Goal: Task Accomplishment & Management: Complete application form

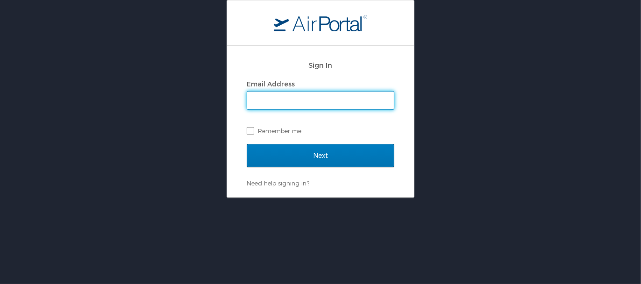
click at [304, 97] on input "Email Address" at bounding box center [320, 101] width 147 height 18
type input "hbagin@lorainccc.edu"
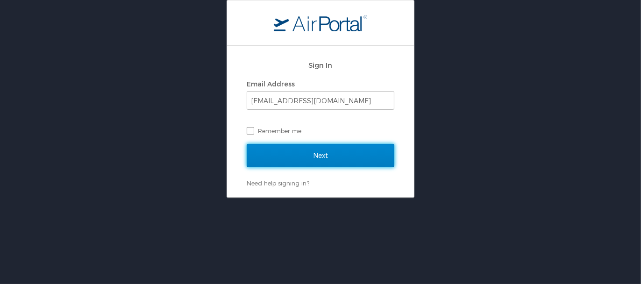
click at [332, 157] on input "Next" at bounding box center [321, 155] width 148 height 23
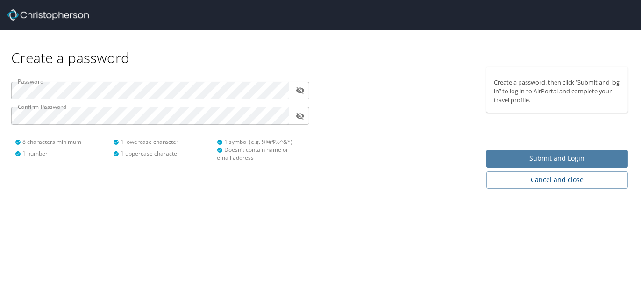
click at [526, 156] on span "Submit and Login" at bounding box center [557, 159] width 127 height 12
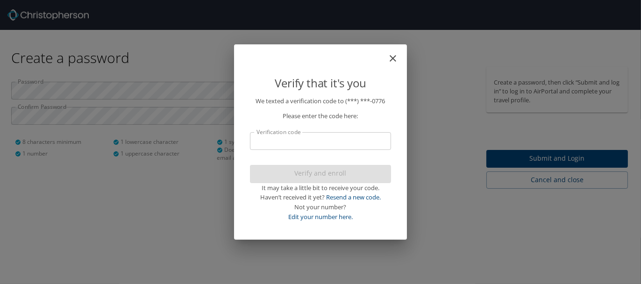
click at [329, 146] on input "Verification code" at bounding box center [320, 141] width 141 height 18
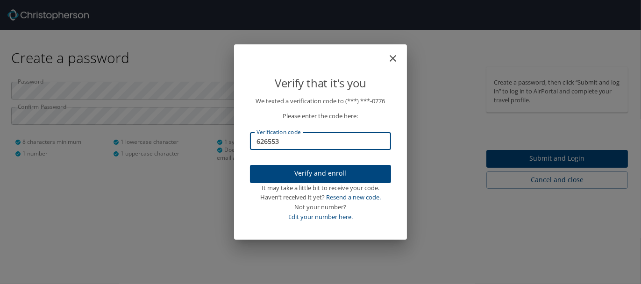
type input "626553"
click at [311, 175] on span "Verify and enroll" at bounding box center [320, 174] width 126 height 12
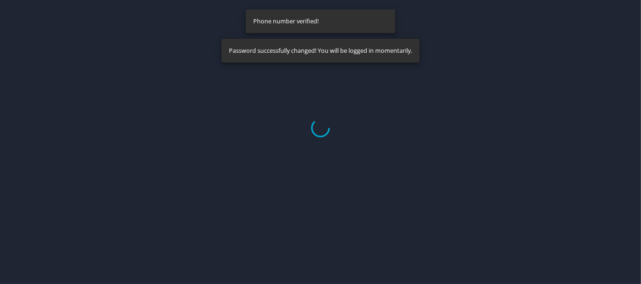
select select "US"
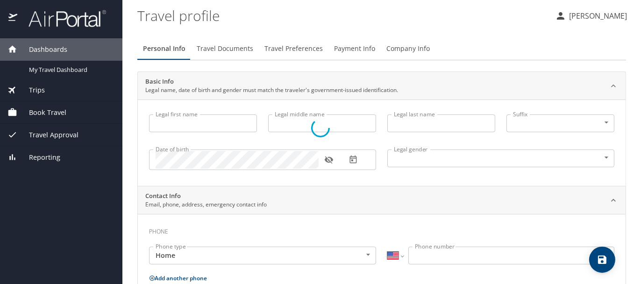
type input "Heather"
type input "Bagin"
type input "Female"
type input "Patricia"
type input "Bagin"
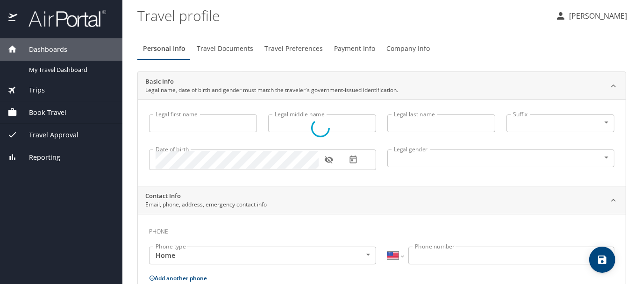
type input "(414) 916-5291"
type input "stamper4fun@aol.com"
select select "US"
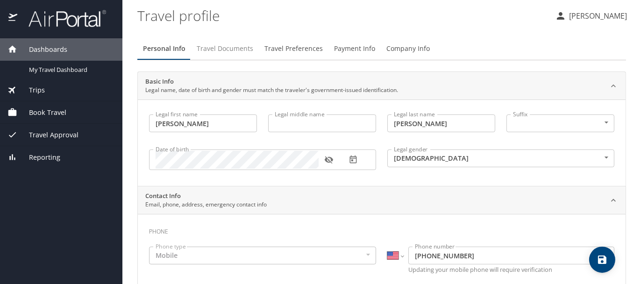
click at [233, 49] on span "Travel Documents" at bounding box center [225, 49] width 57 height 12
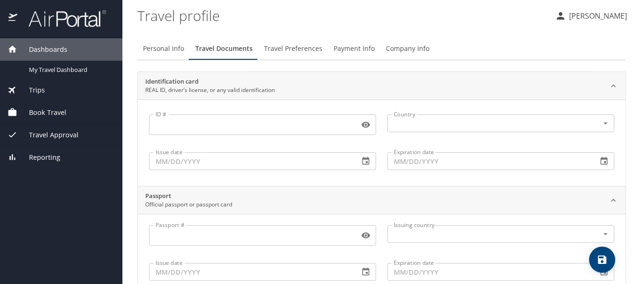
click at [304, 53] on span "Travel Preferences" at bounding box center [293, 49] width 58 height 12
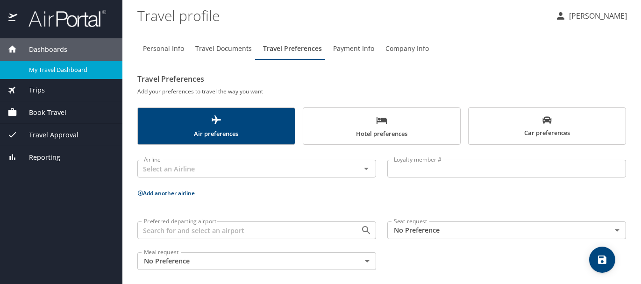
click at [76, 71] on span "My Travel Dashboard" at bounding box center [70, 69] width 82 height 9
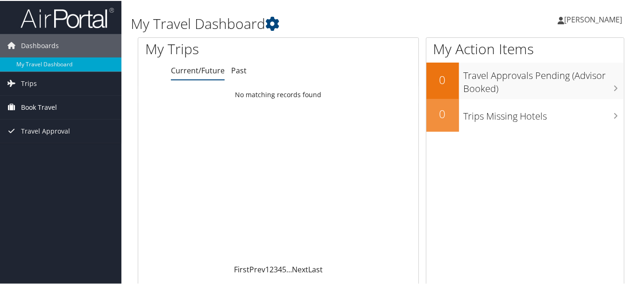
click at [29, 102] on span "Book Travel" at bounding box center [39, 106] width 36 height 23
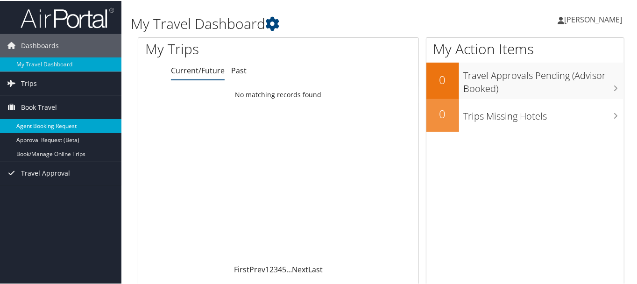
click at [35, 122] on link "Agent Booking Request" at bounding box center [60, 125] width 121 height 14
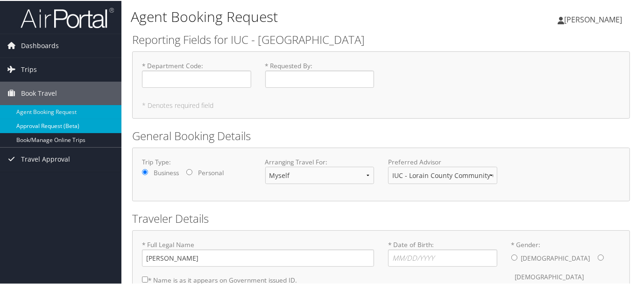
click at [45, 123] on link "Approval Request (Beta)" at bounding box center [60, 125] width 121 height 14
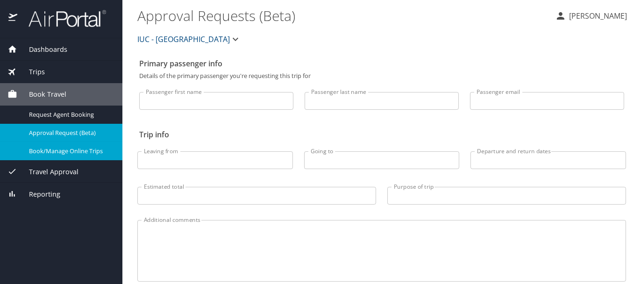
click at [41, 153] on span "Book/Manage Online Trips" at bounding box center [70, 151] width 82 height 9
